Goal: Check status: Check status

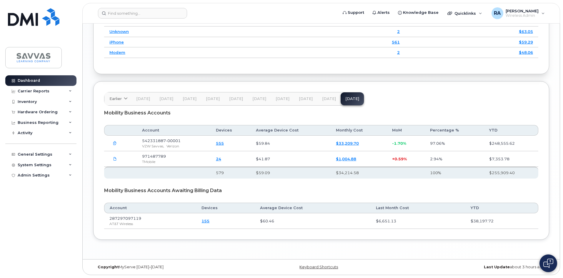
scroll to position [689, 0]
click at [30, 100] on div "Inventory" at bounding box center [27, 101] width 19 height 5
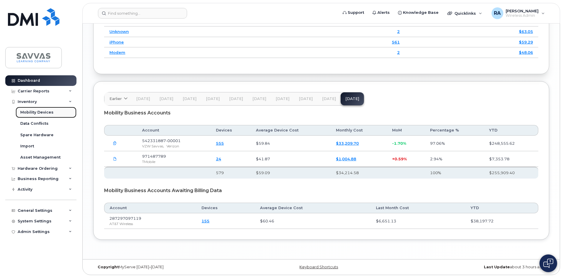
click at [30, 111] on div "Mobility Devices" at bounding box center [36, 112] width 33 height 5
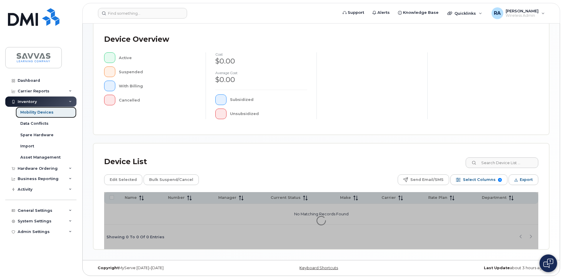
scroll to position [126, 0]
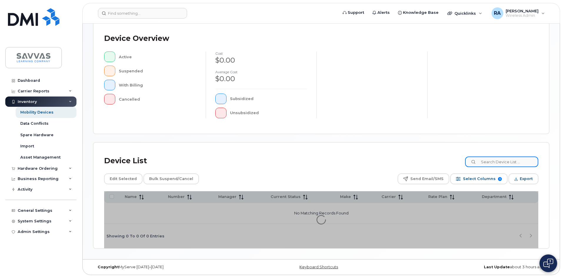
click at [497, 161] on input at bounding box center [501, 161] width 73 height 11
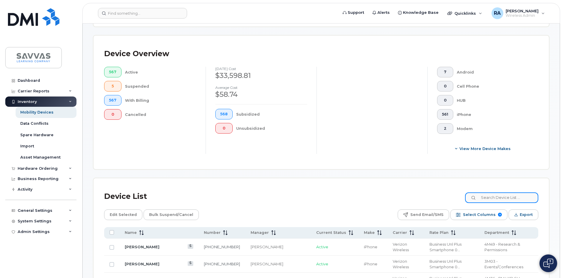
paste input "973-866-9748"
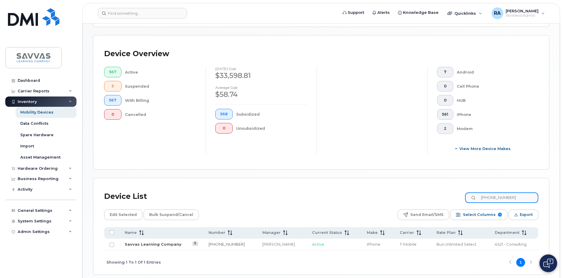
type input "973-866-9748"
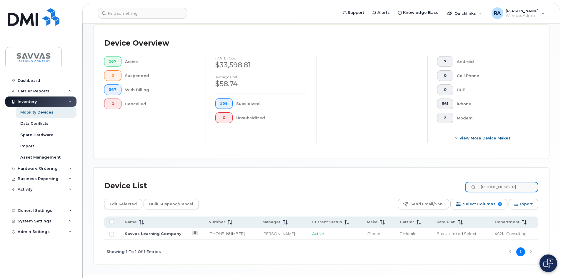
scroll to position [148, 0]
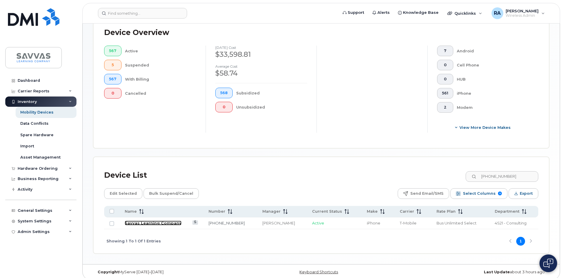
click at [158, 220] on link "Savvas Learning Company" at bounding box center [153, 222] width 57 height 5
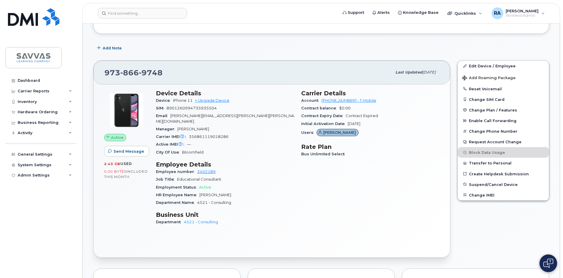
scroll to position [88, 0]
